Goal: Find specific page/section: Find specific page/section

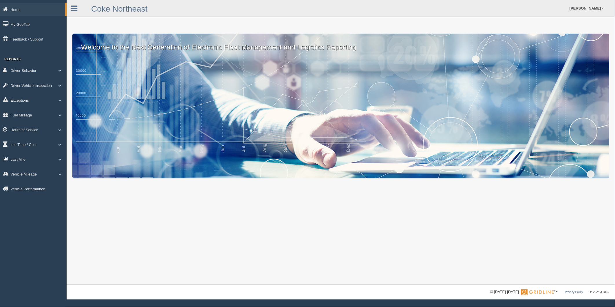
click at [26, 164] on link "Last Mile" at bounding box center [33, 159] width 67 height 13
click at [26, 178] on link "Planned Vs Actual" at bounding box center [37, 172] width 55 height 10
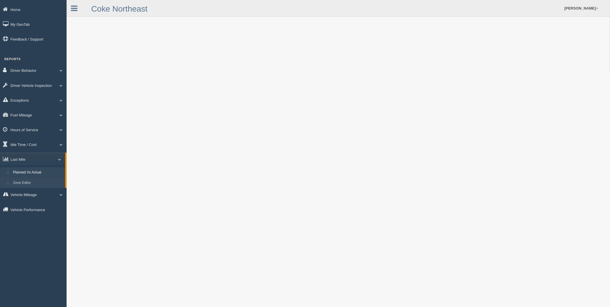
click at [21, 186] on link "Zone Editor" at bounding box center [37, 183] width 55 height 10
